Goal: Information Seeking & Learning: Learn about a topic

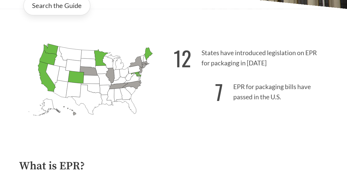
scroll to position [126, 0]
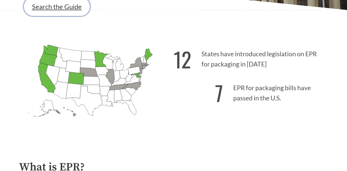
click at [58, 13] on link "Search the Guide" at bounding box center [56, 6] width 67 height 19
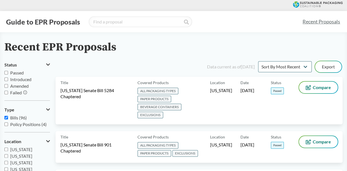
click at [7, 78] on input "Introduced" at bounding box center [6, 80] width 4 height 4
checkbox input "true"
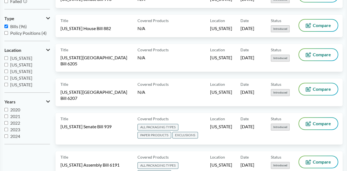
scroll to position [7, 0]
click at [7, 134] on input "2025" at bounding box center [6, 136] width 4 height 4
checkbox input "true"
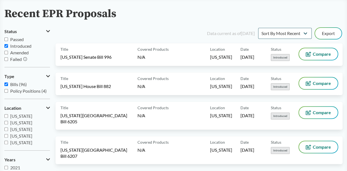
scroll to position [31, 0]
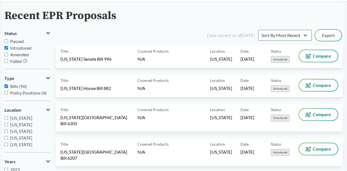
click at [6, 47] on input "Introduced" at bounding box center [6, 48] width 4 height 4
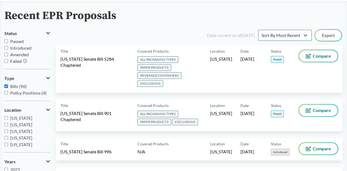
click at [6, 47] on input "Introduced" at bounding box center [6, 48] width 4 height 4
checkbox input "true"
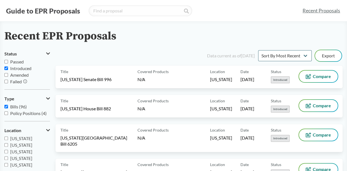
scroll to position [0, 0]
